Goal: Download file/media

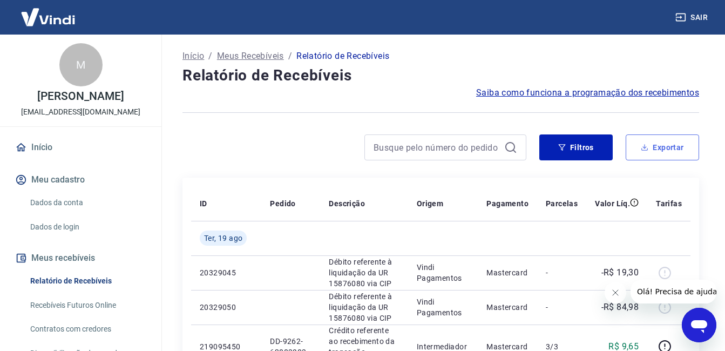
click at [663, 147] on button "Exportar" at bounding box center [662, 147] width 73 height 26
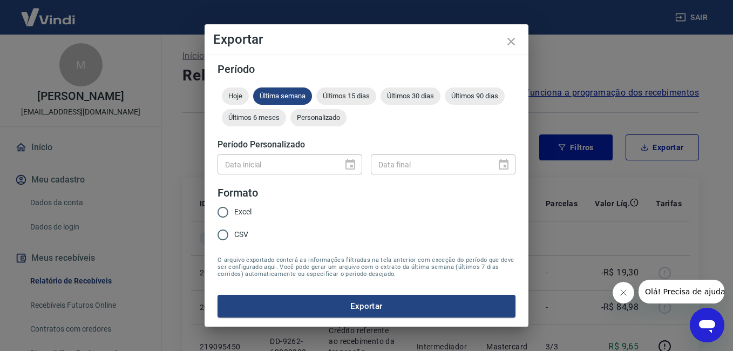
click at [234, 213] on span "Excel" at bounding box center [242, 211] width 17 height 11
click at [234, 213] on input "Excel" at bounding box center [223, 212] width 23 height 23
radio input "true"
click at [335, 115] on span "Personalizado" at bounding box center [318, 117] width 56 height 8
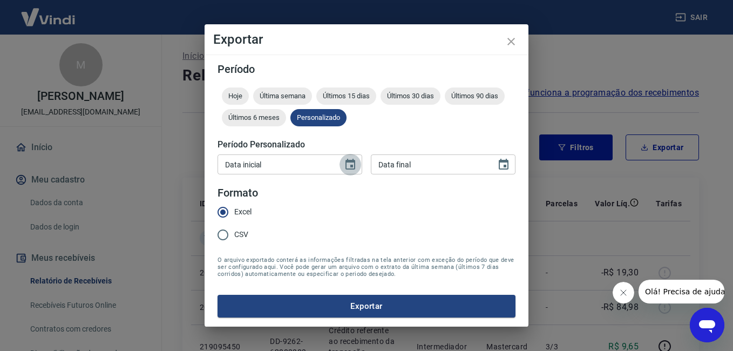
click at [349, 162] on icon "Choose date" at bounding box center [350, 164] width 13 height 13
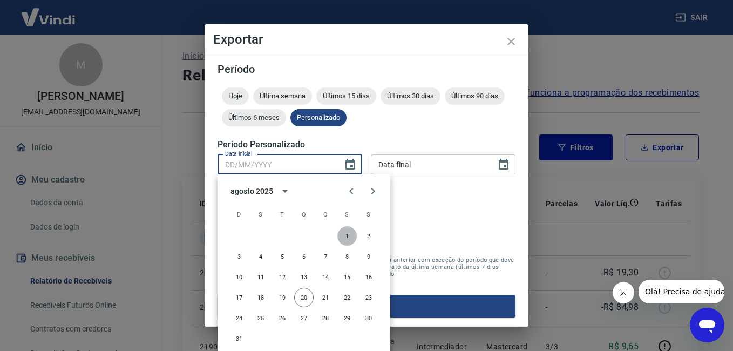
click at [343, 230] on button "1" at bounding box center [346, 235] width 19 height 19
type input "[DATE]"
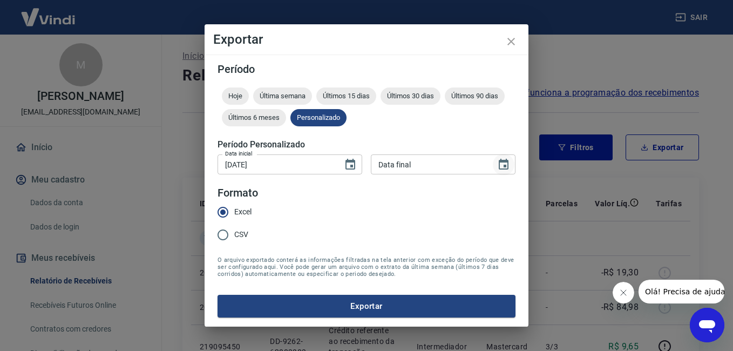
click at [506, 162] on icon "Choose date" at bounding box center [503, 164] width 13 height 13
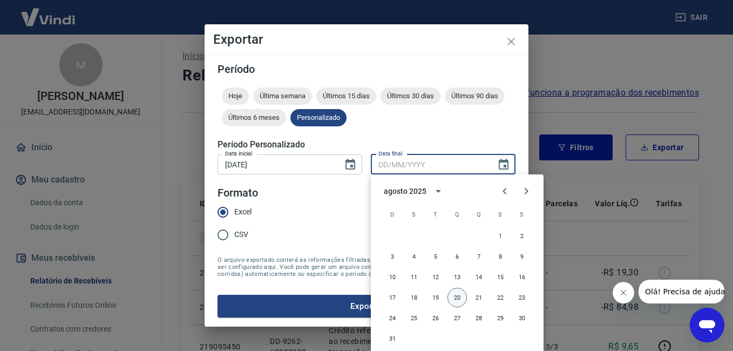
click at [452, 297] on button "20" at bounding box center [457, 297] width 19 height 19
type input "[DATE]"
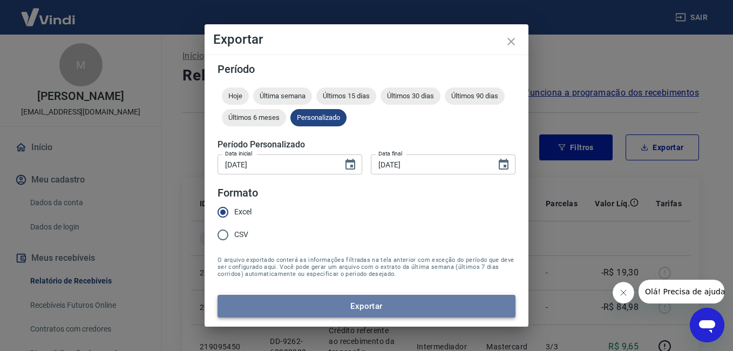
click at [388, 303] on button "Exportar" at bounding box center [367, 306] width 298 height 23
